Goal: Task Accomplishment & Management: Manage account settings

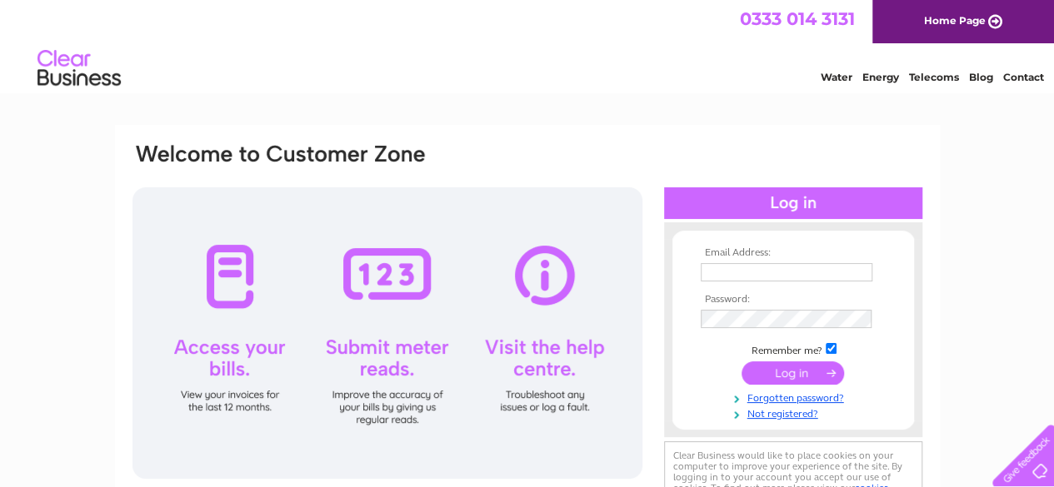
type input "contactcasarosa@gmail.com"
click at [800, 372] on input "submit" at bounding box center [792, 373] width 102 height 23
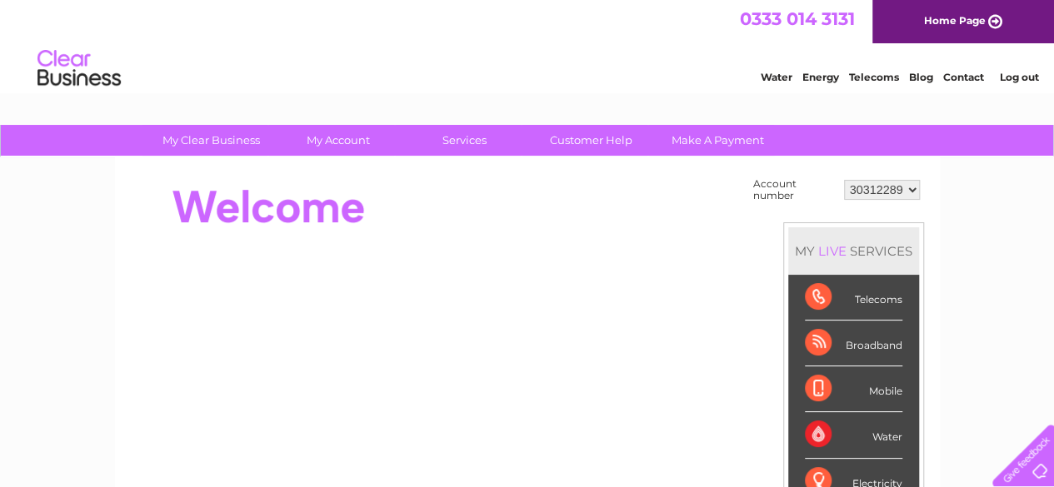
scroll to position [1, 0]
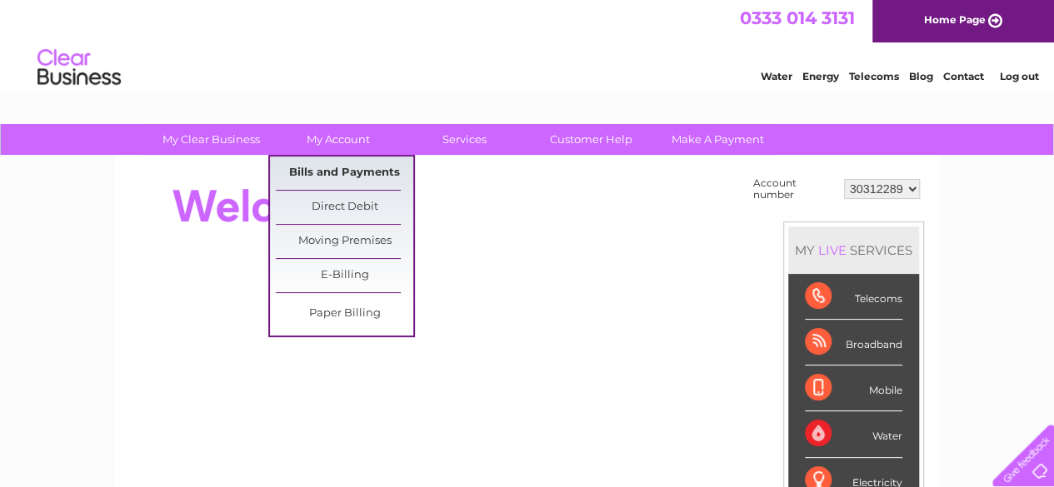
click at [347, 167] on link "Bills and Payments" at bounding box center [344, 173] width 137 height 33
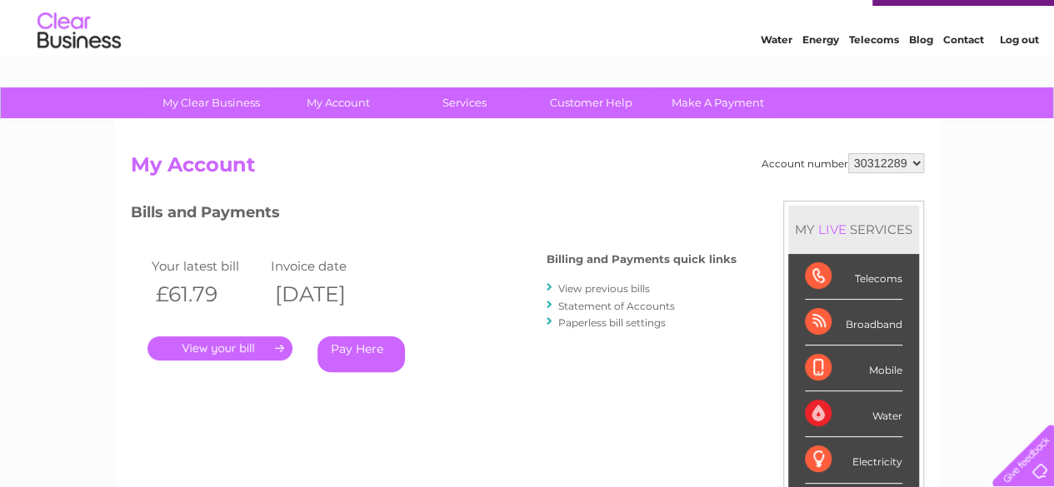
scroll to position [48, 0]
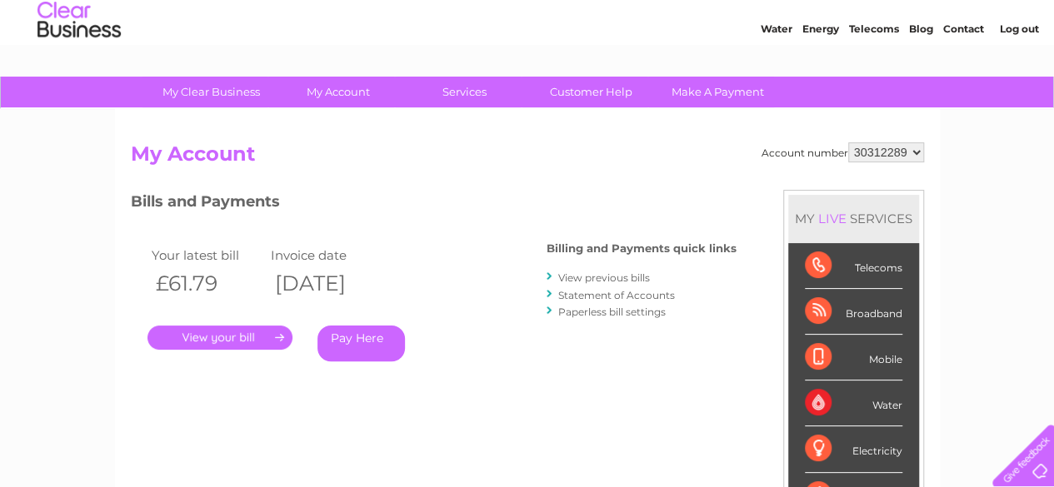
click at [252, 332] on link "." at bounding box center [219, 338] width 145 height 24
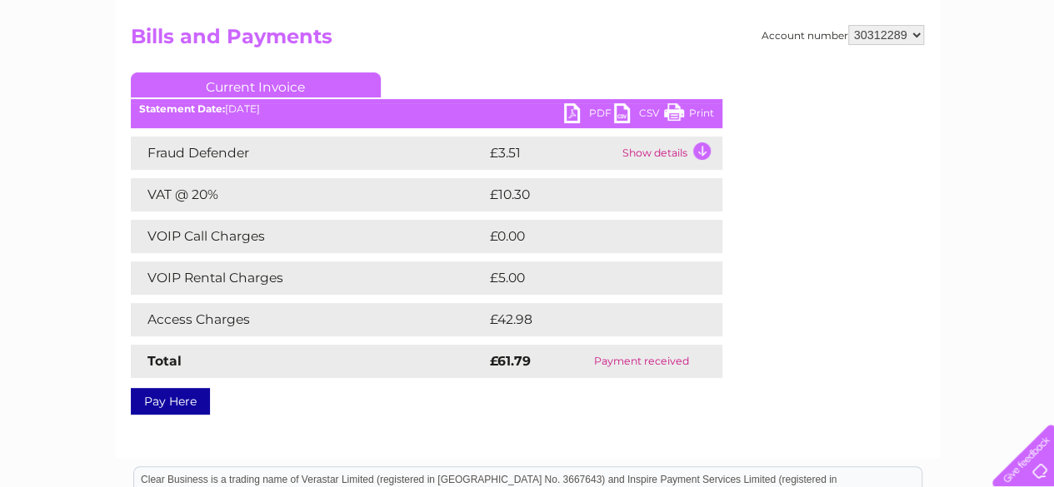
scroll to position [165, 0]
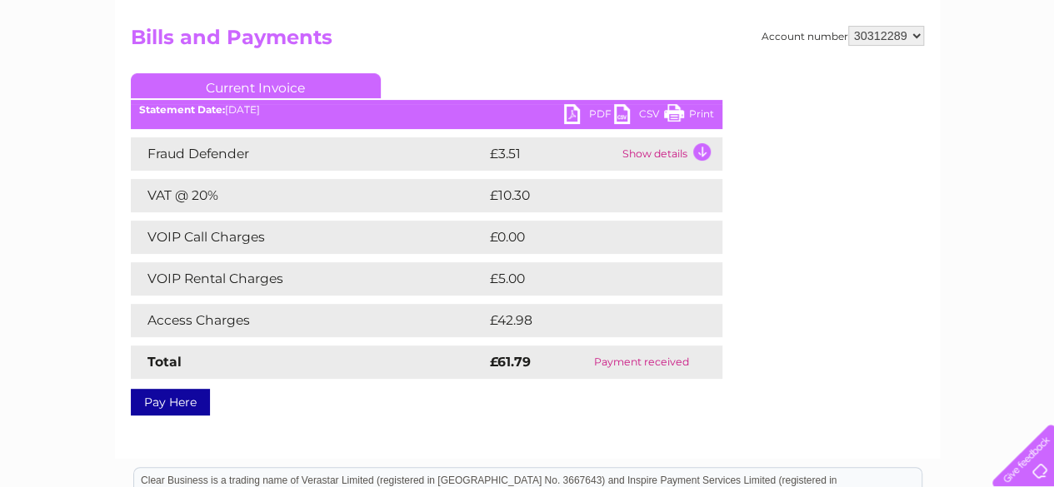
click at [687, 109] on link "Print" at bounding box center [689, 116] width 50 height 24
click at [702, 111] on link "Print" at bounding box center [689, 116] width 50 height 24
